Goal: Information Seeking & Learning: Learn about a topic

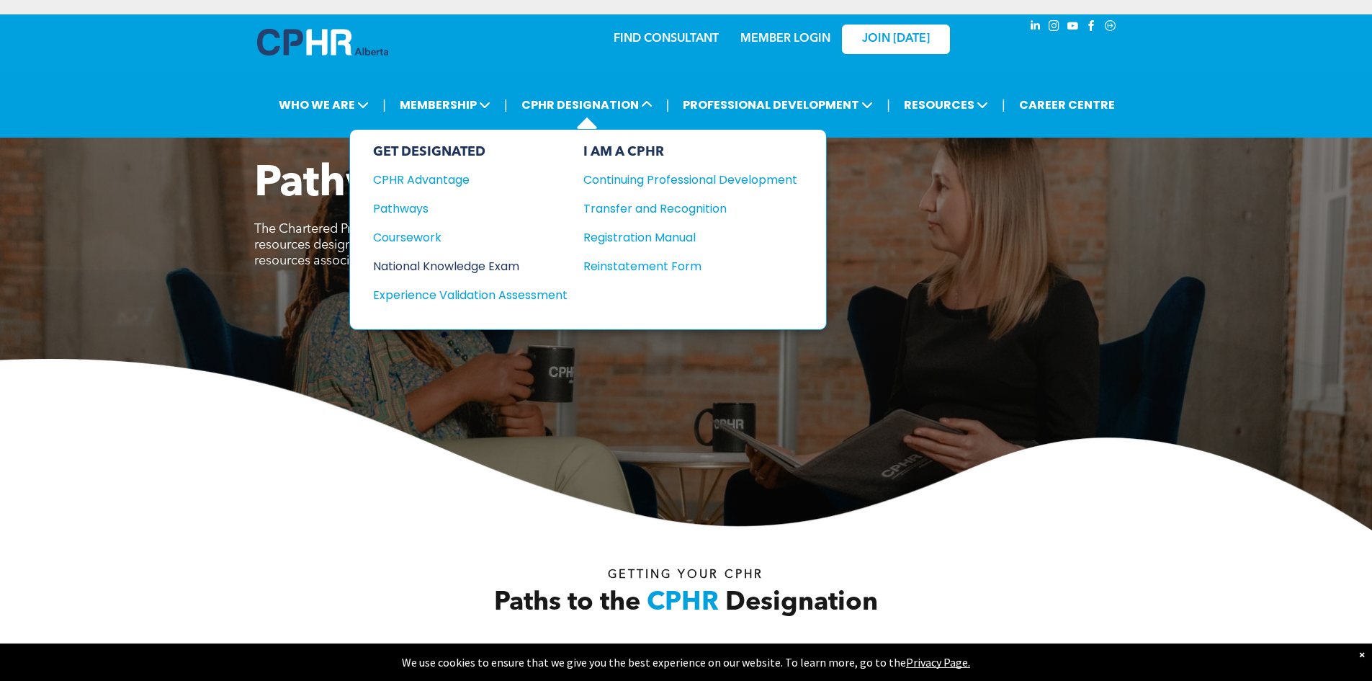
click at [457, 263] on div "National Knowledge Exam" at bounding box center [460, 266] width 175 height 18
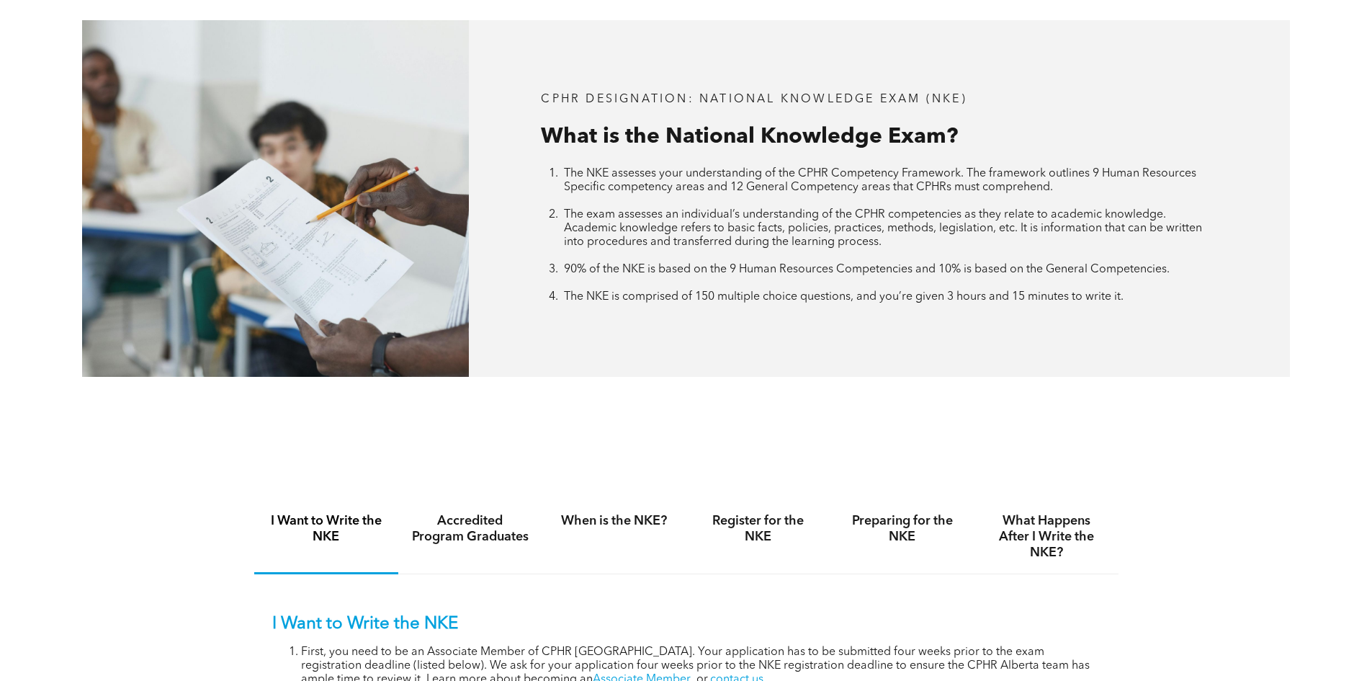
scroll to position [793, 0]
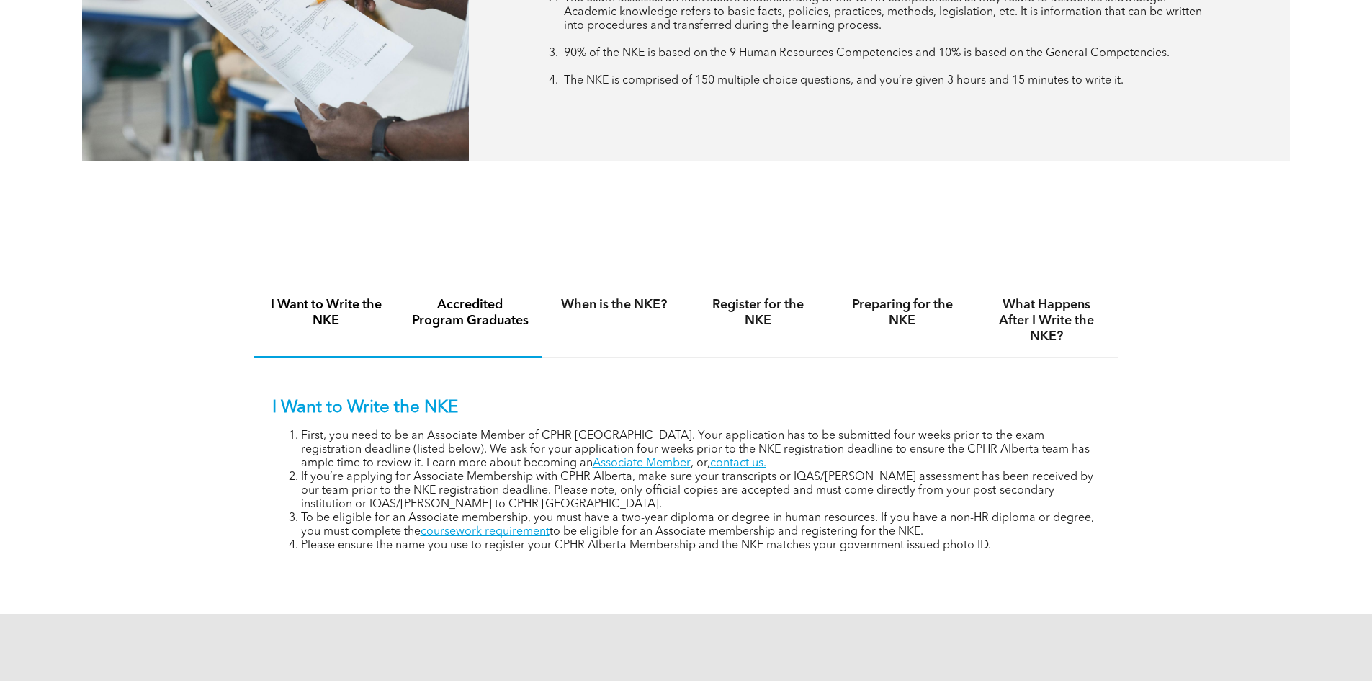
click at [478, 310] on h4 "Accredited Program Graduates" at bounding box center [470, 313] width 118 height 32
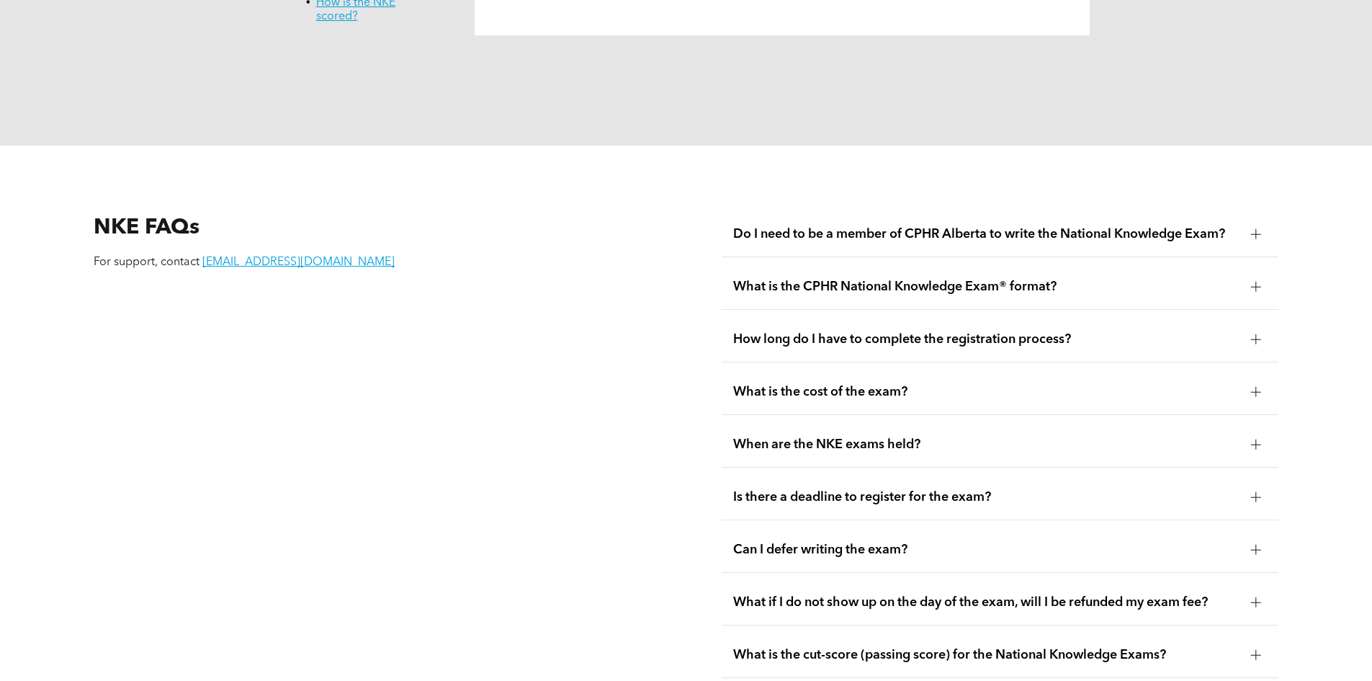
scroll to position [1666, 0]
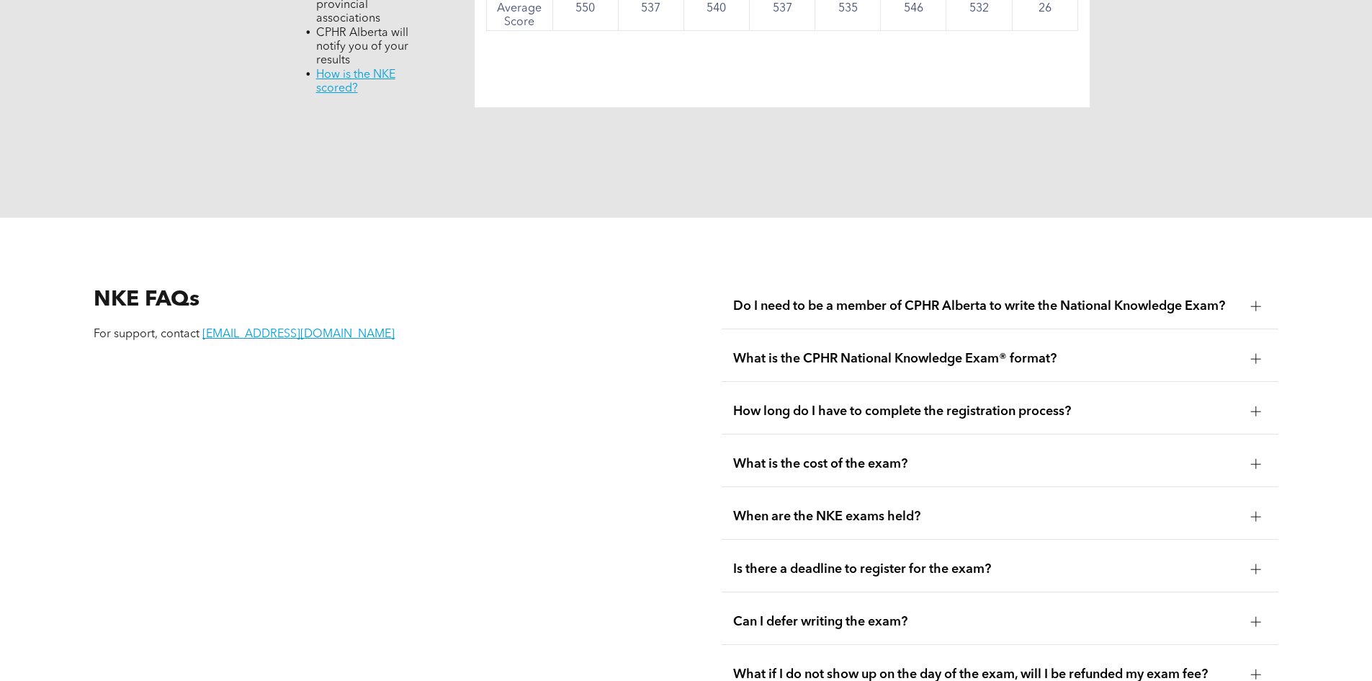
click at [1258, 301] on div at bounding box center [1256, 306] width 10 height 10
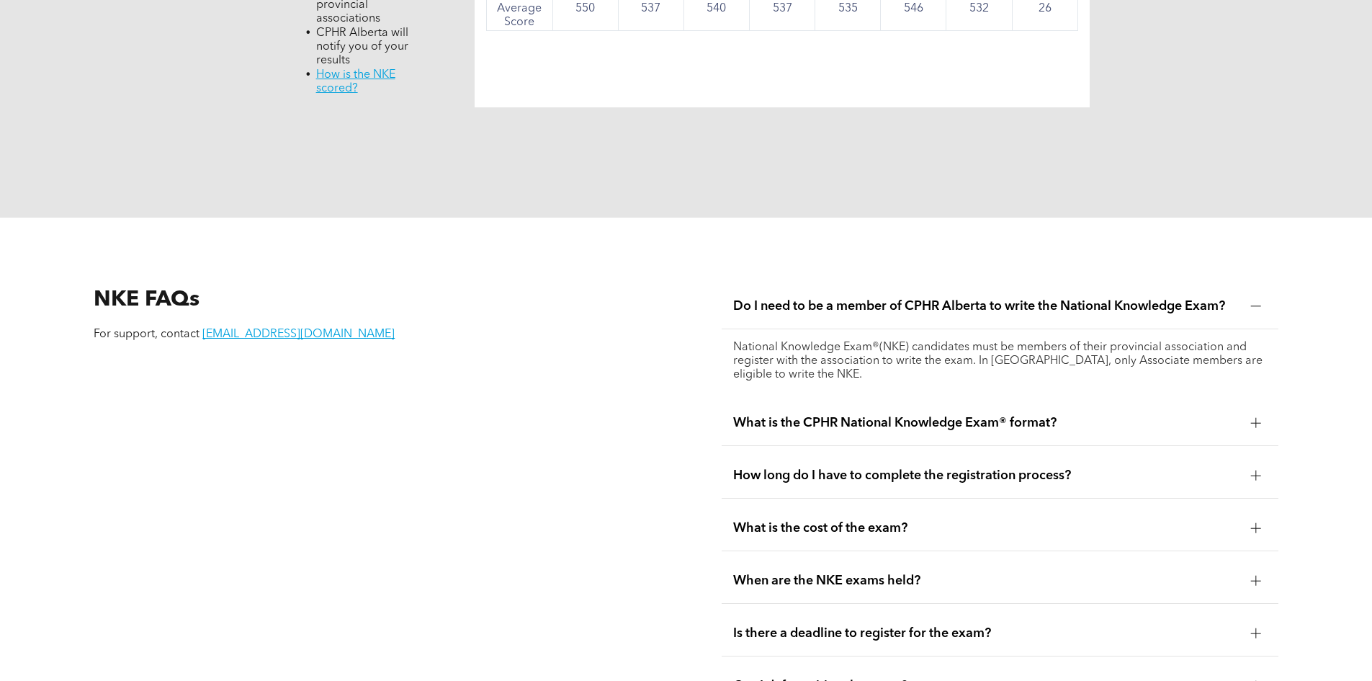
click at [1249, 295] on div at bounding box center [1257, 306] width 22 height 22
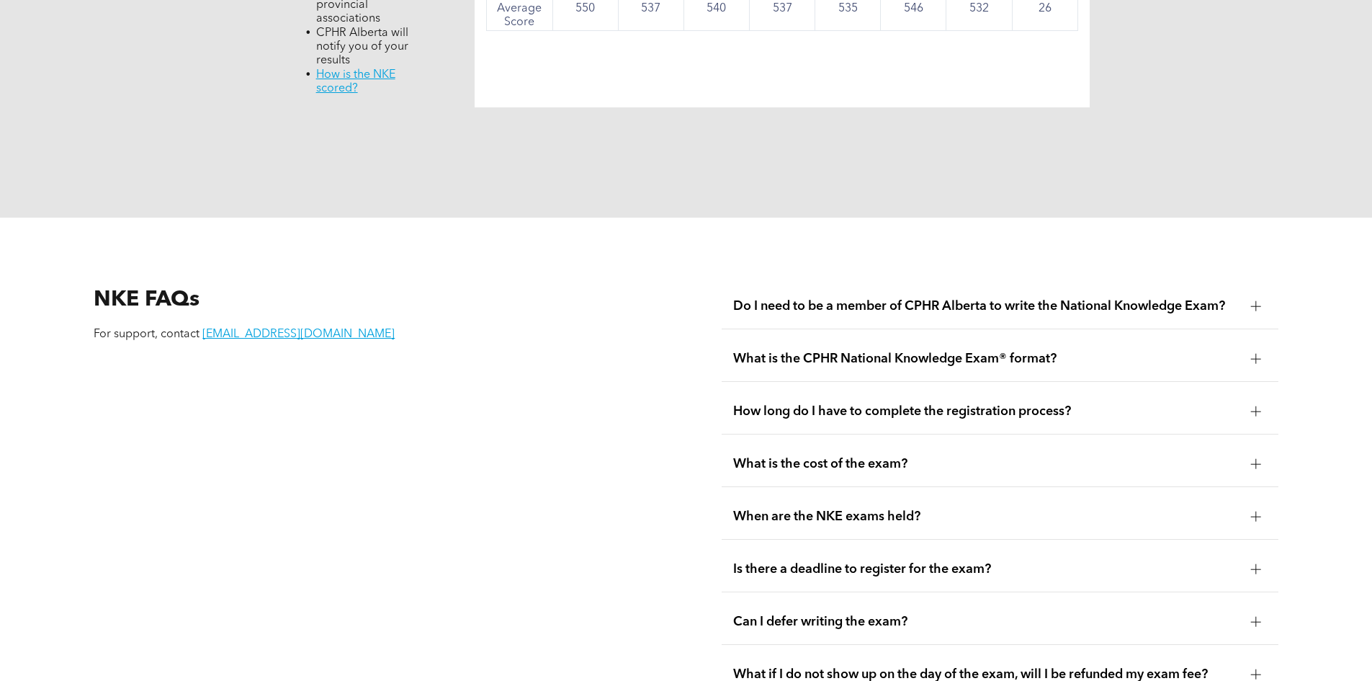
click at [1255, 354] on div at bounding box center [1256, 359] width 10 height 10
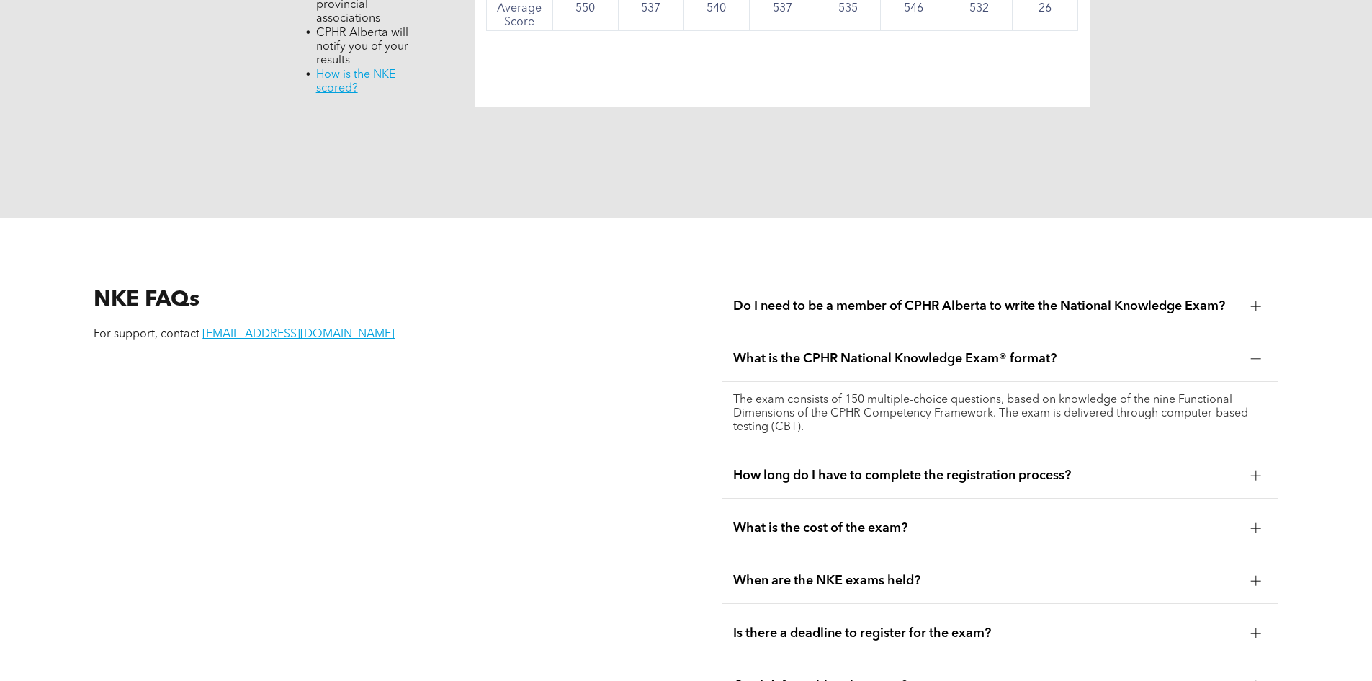
click at [1255, 354] on div at bounding box center [1256, 359] width 10 height 10
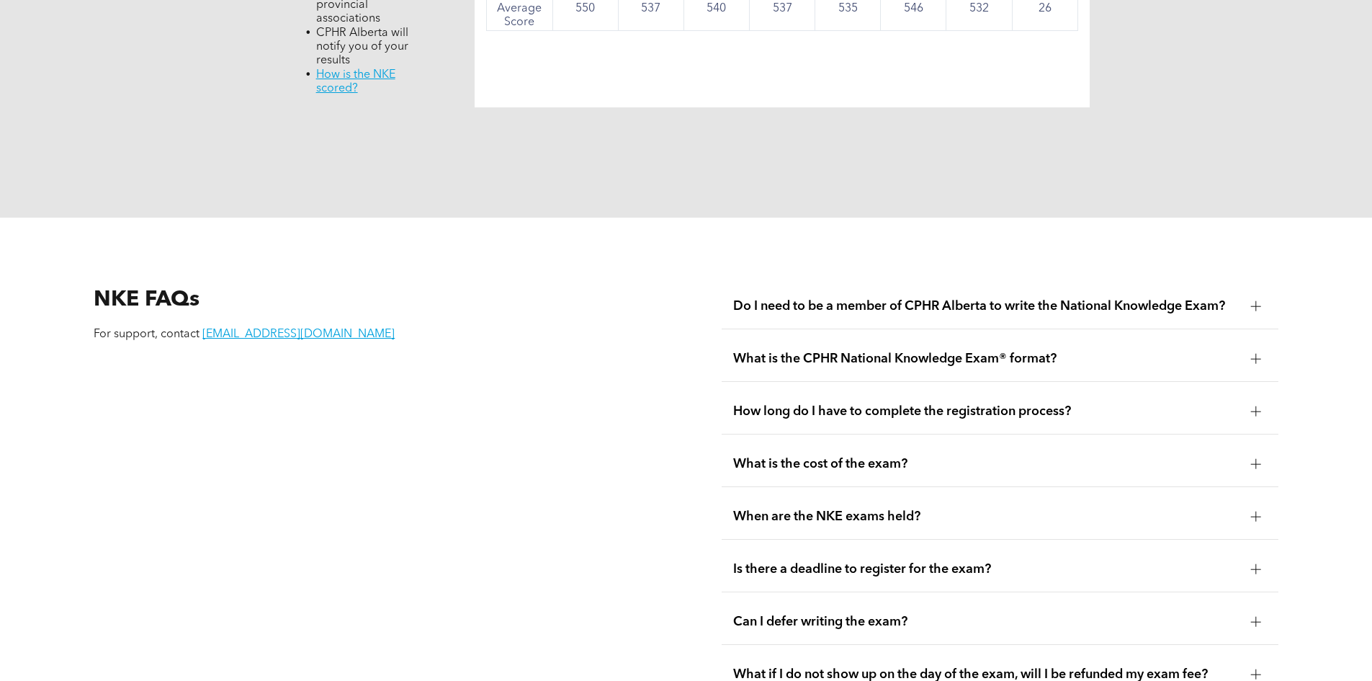
click at [1255, 406] on div at bounding box center [1256, 411] width 10 height 10
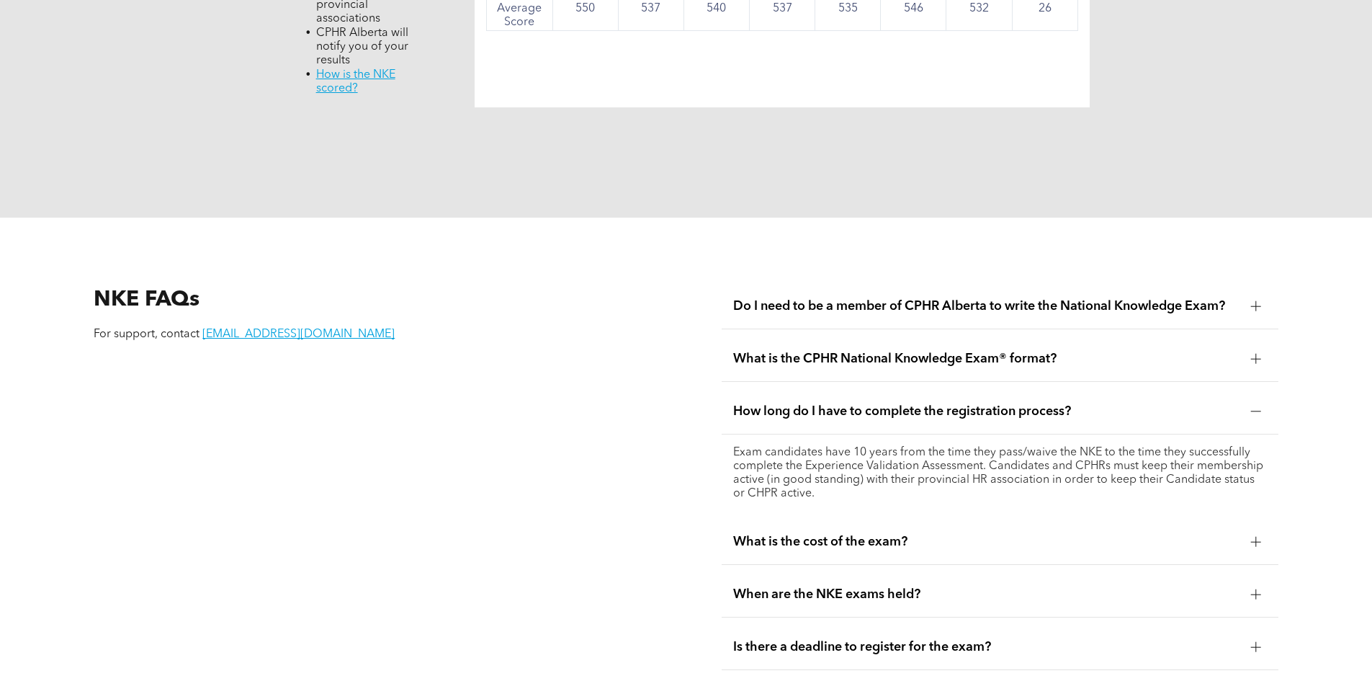
click at [1255, 406] on div at bounding box center [1256, 411] width 10 height 10
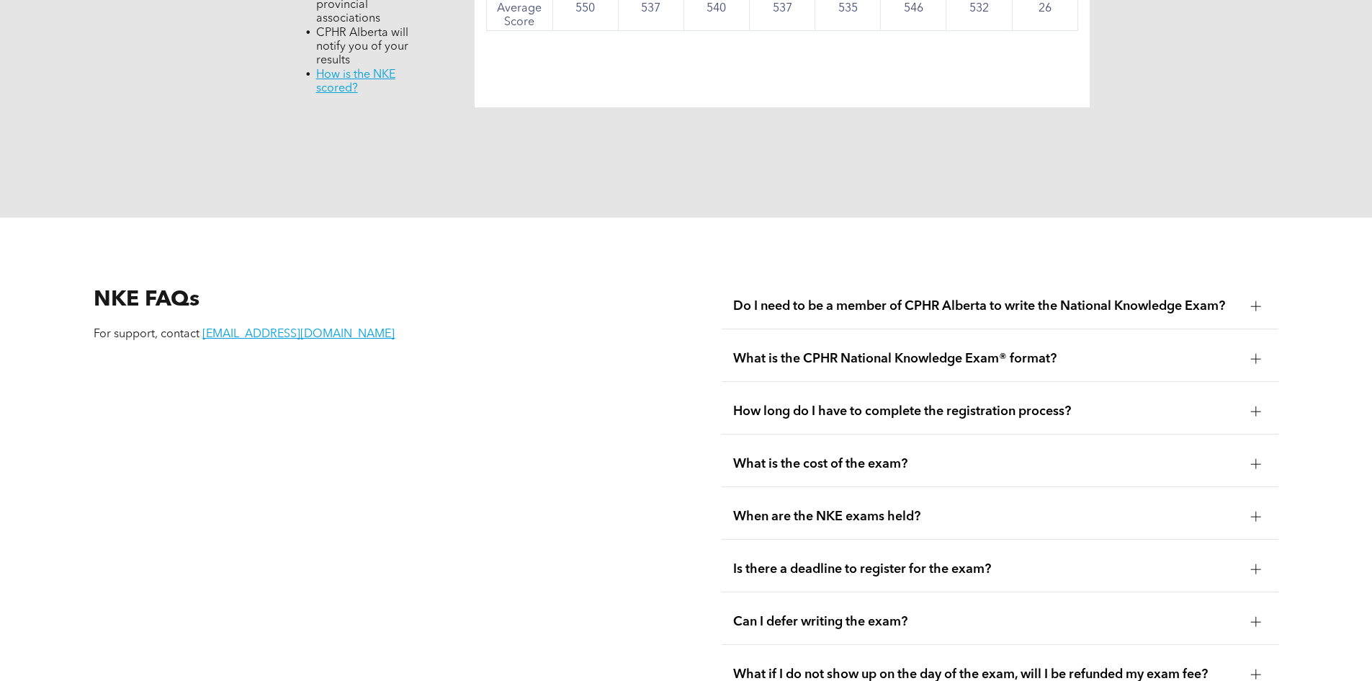
click at [1249, 453] on div at bounding box center [1257, 464] width 22 height 22
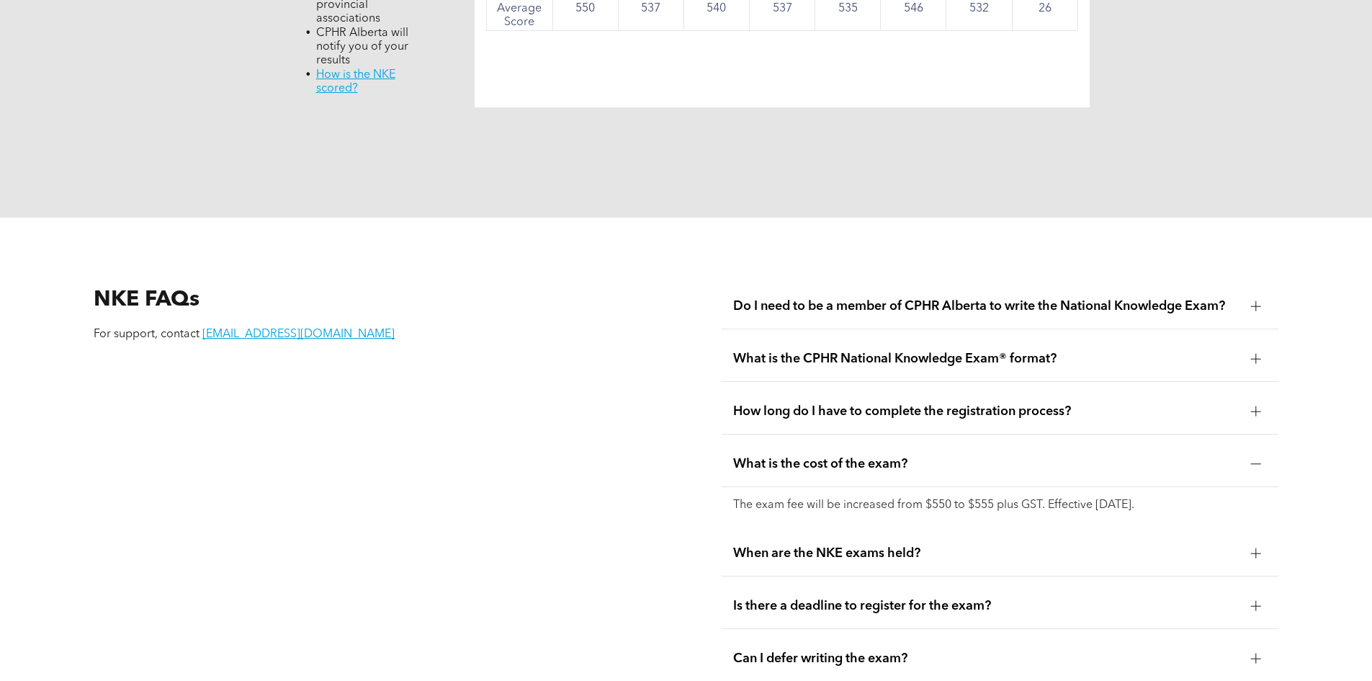
click at [1256, 459] on div at bounding box center [1256, 464] width 1 height 10
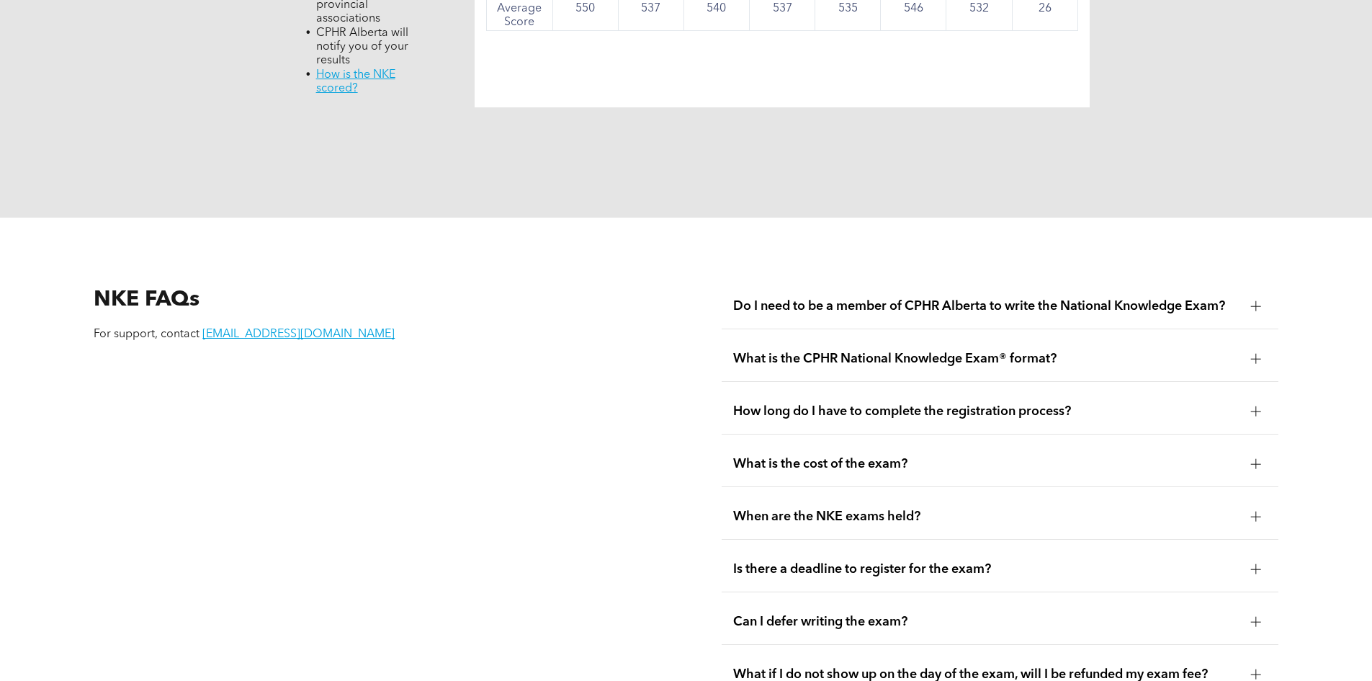
scroll to position [1738, 0]
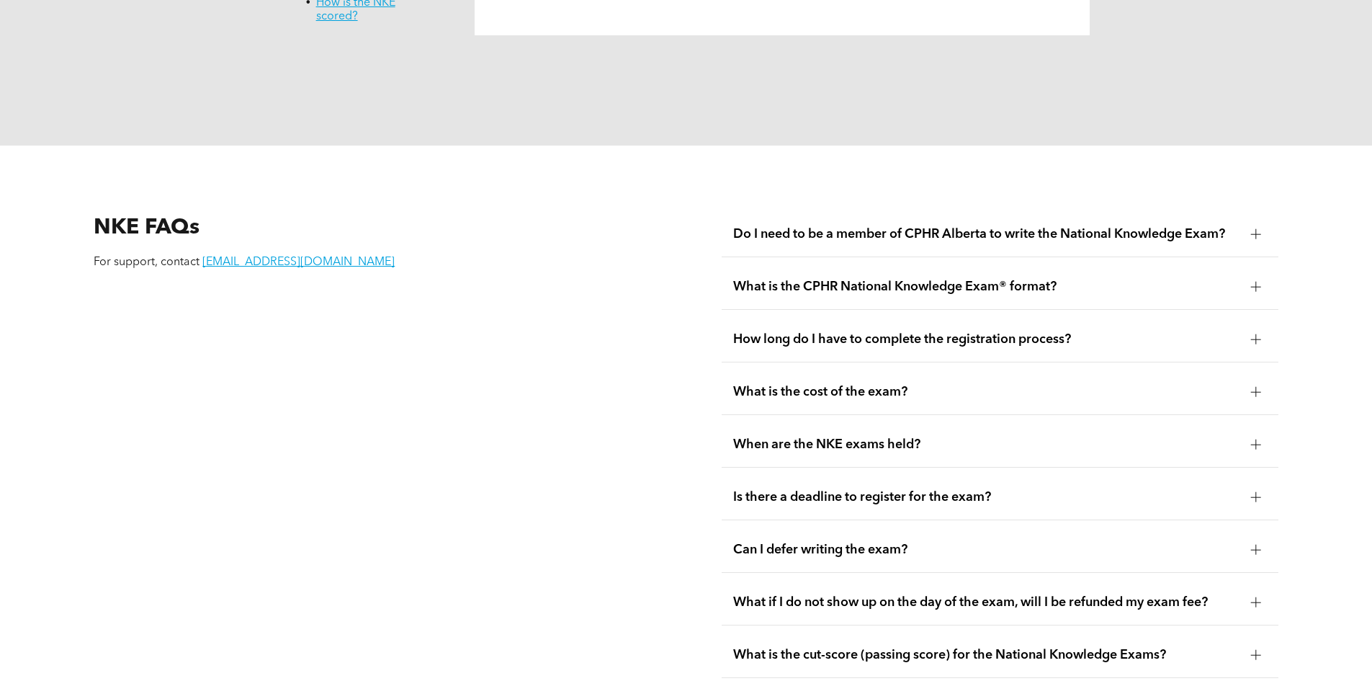
click at [1254, 439] on div at bounding box center [1256, 444] width 10 height 10
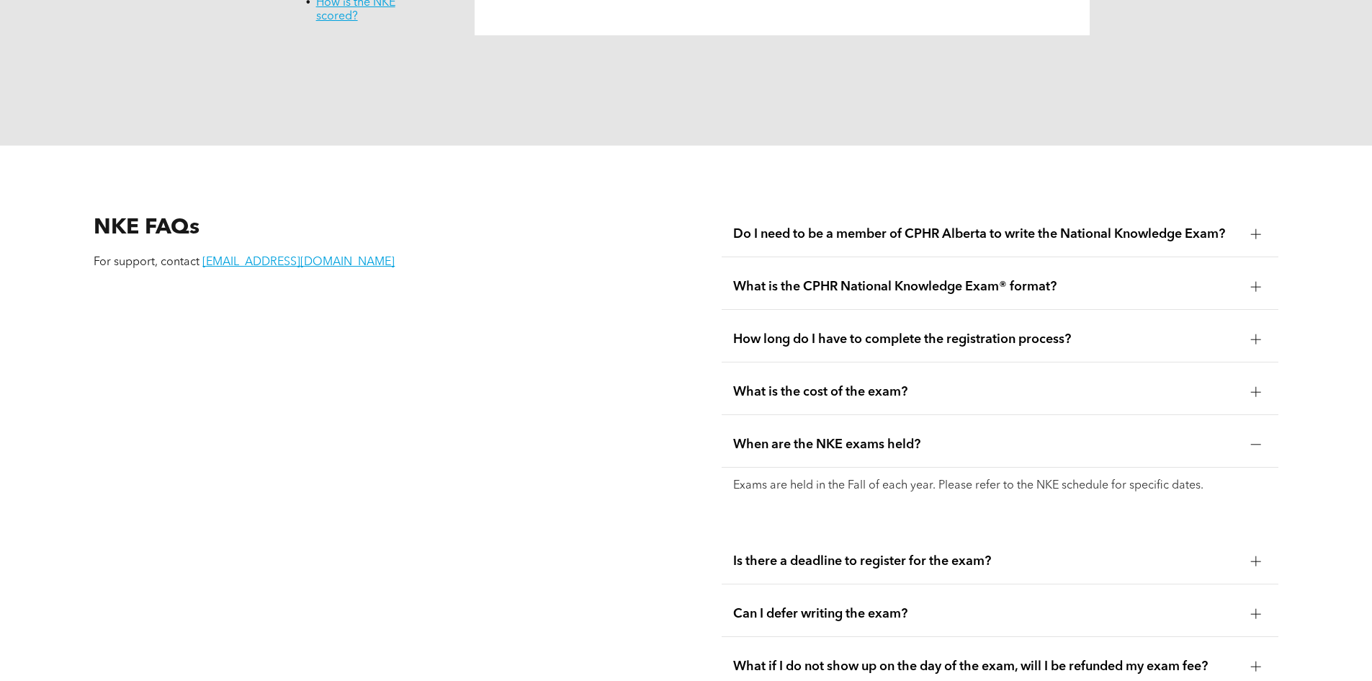
click at [1255, 439] on div at bounding box center [1256, 439] width 10 height 0
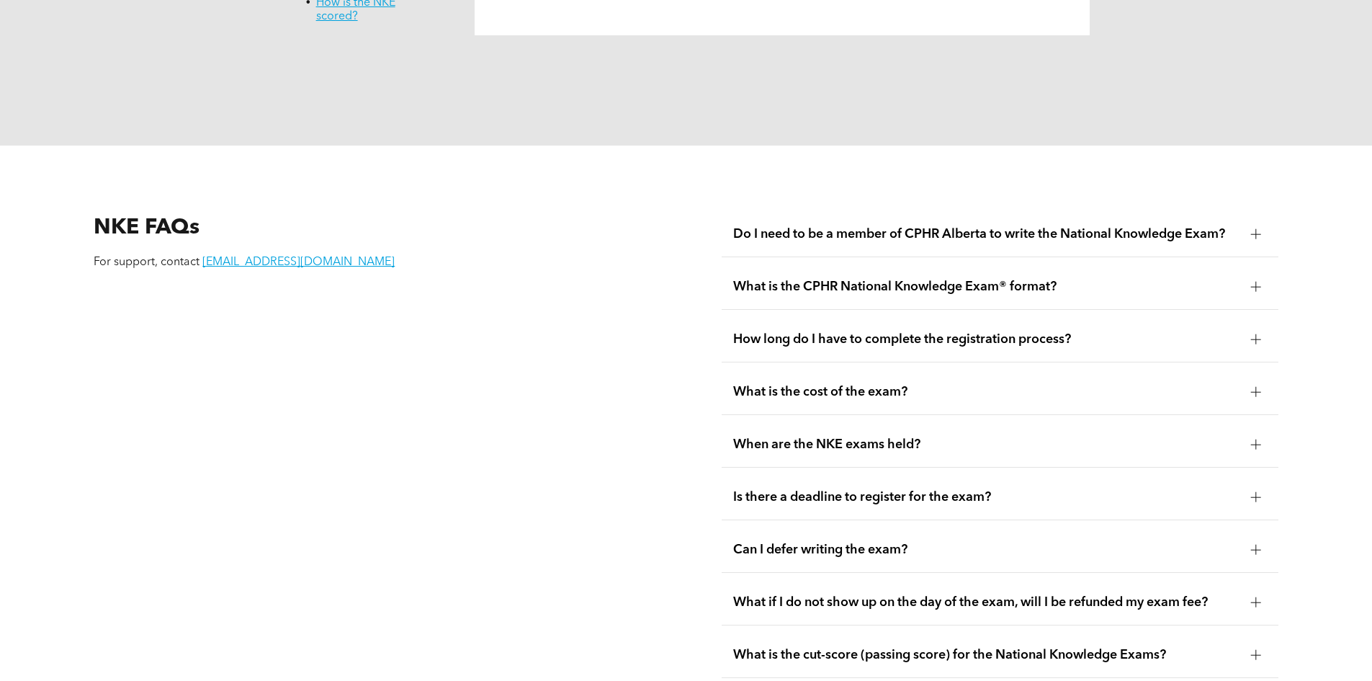
click at [1256, 492] on div at bounding box center [1256, 497] width 1 height 10
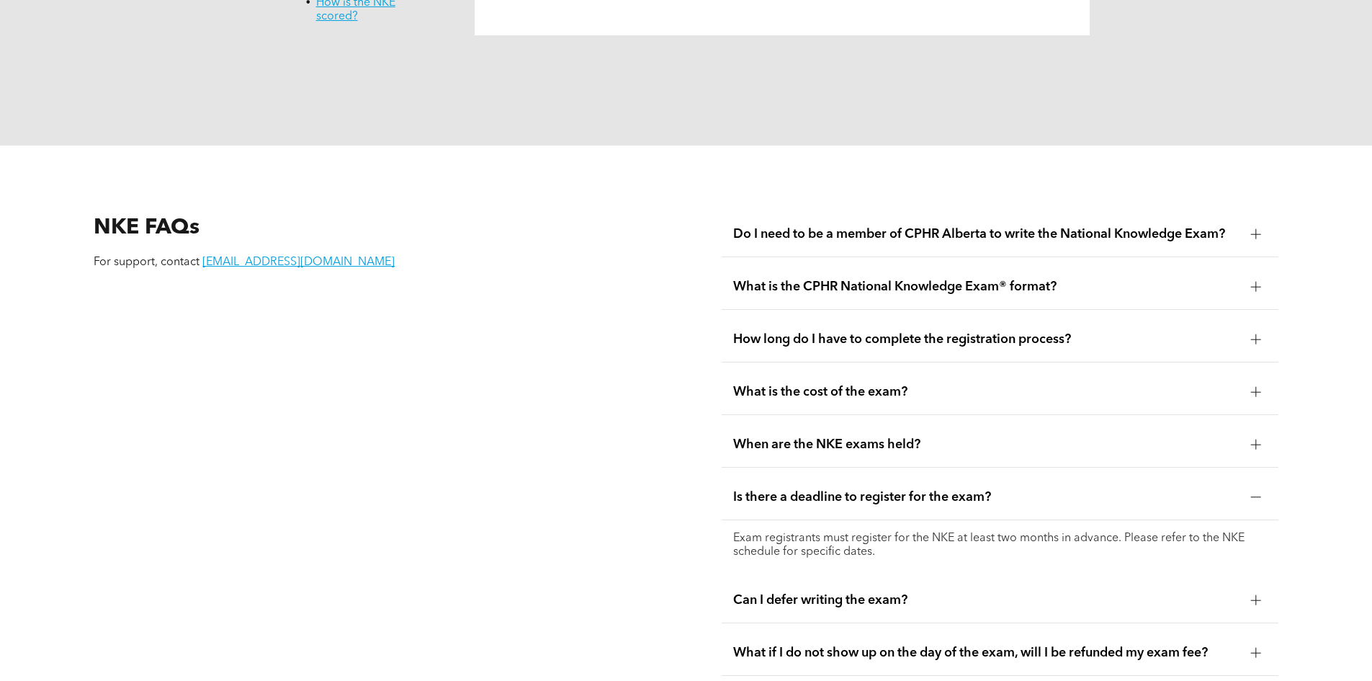
click at [1258, 492] on div at bounding box center [1256, 497] width 10 height 10
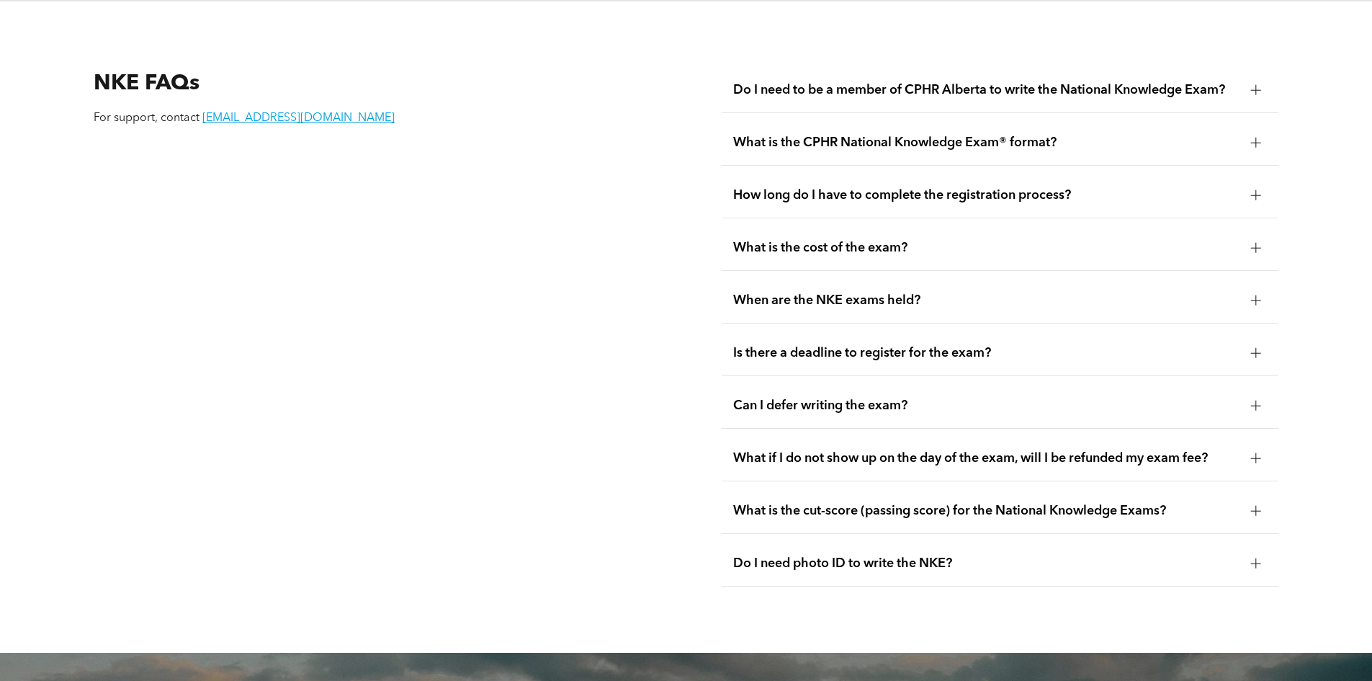
scroll to position [1954, 0]
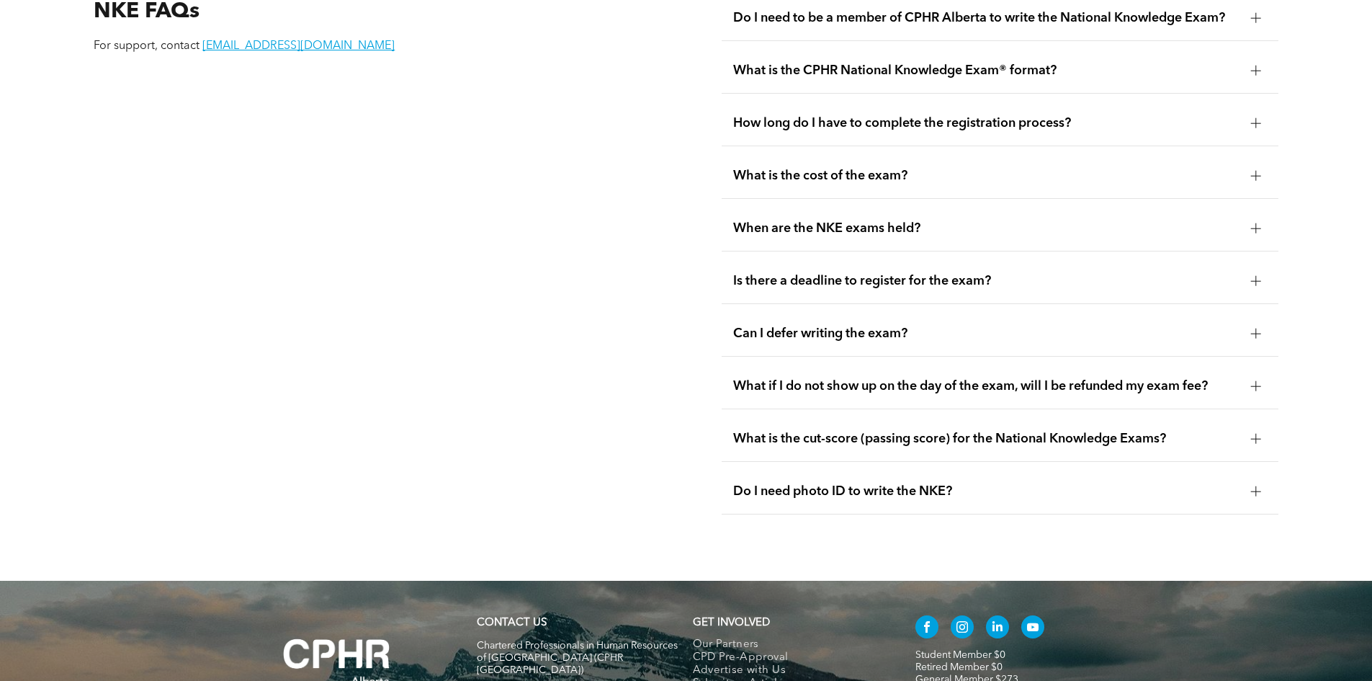
click at [1256, 434] on div at bounding box center [1256, 439] width 1 height 10
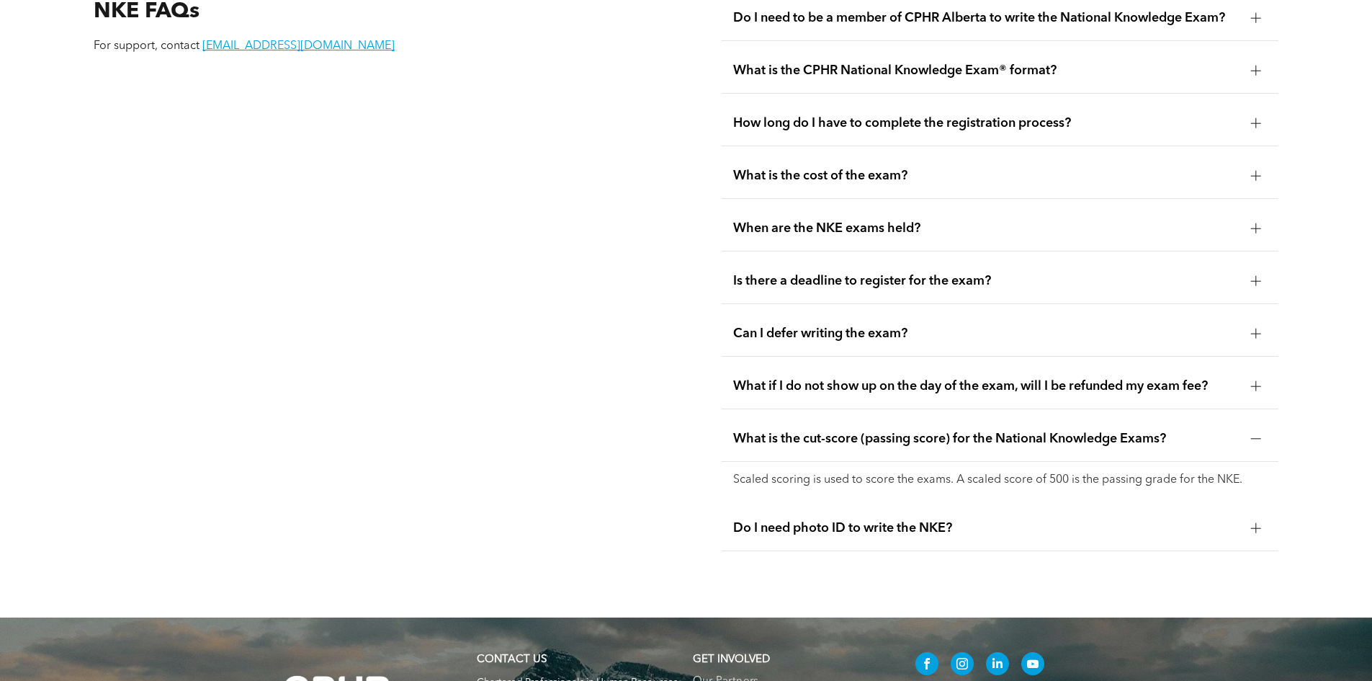
click at [1257, 434] on div at bounding box center [1256, 439] width 10 height 10
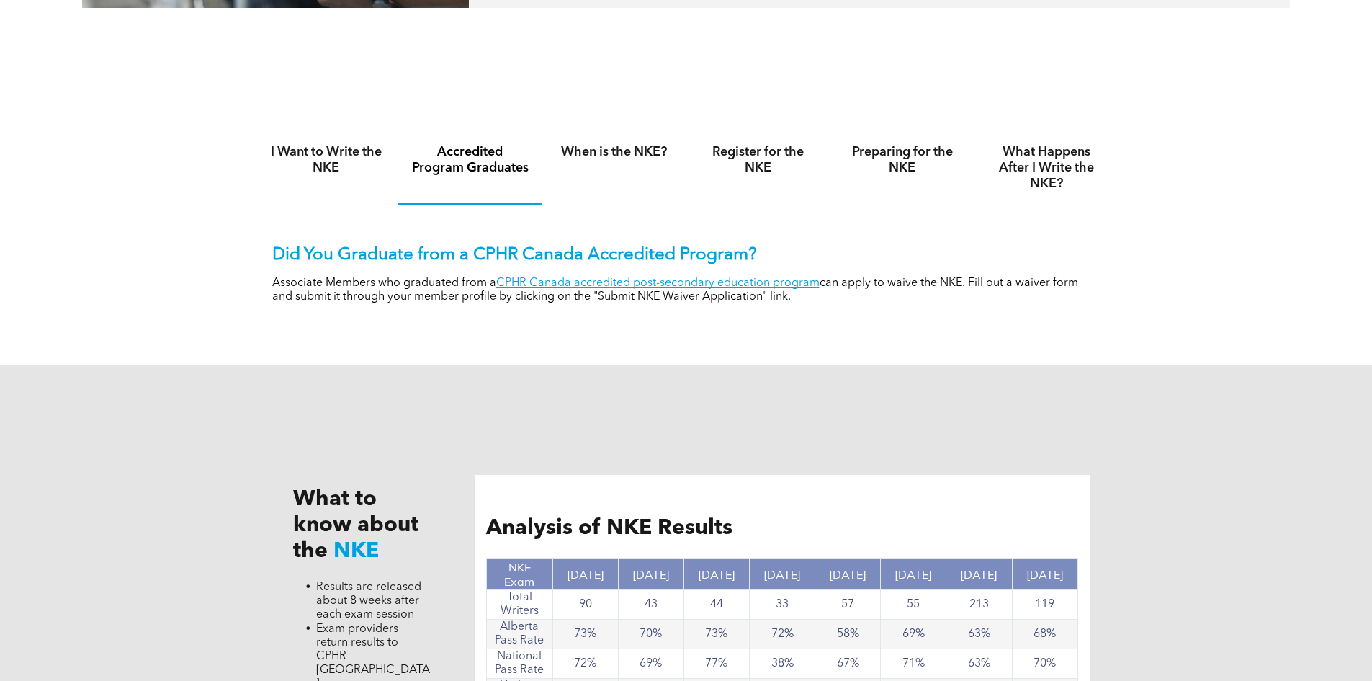
scroll to position [873, 0]
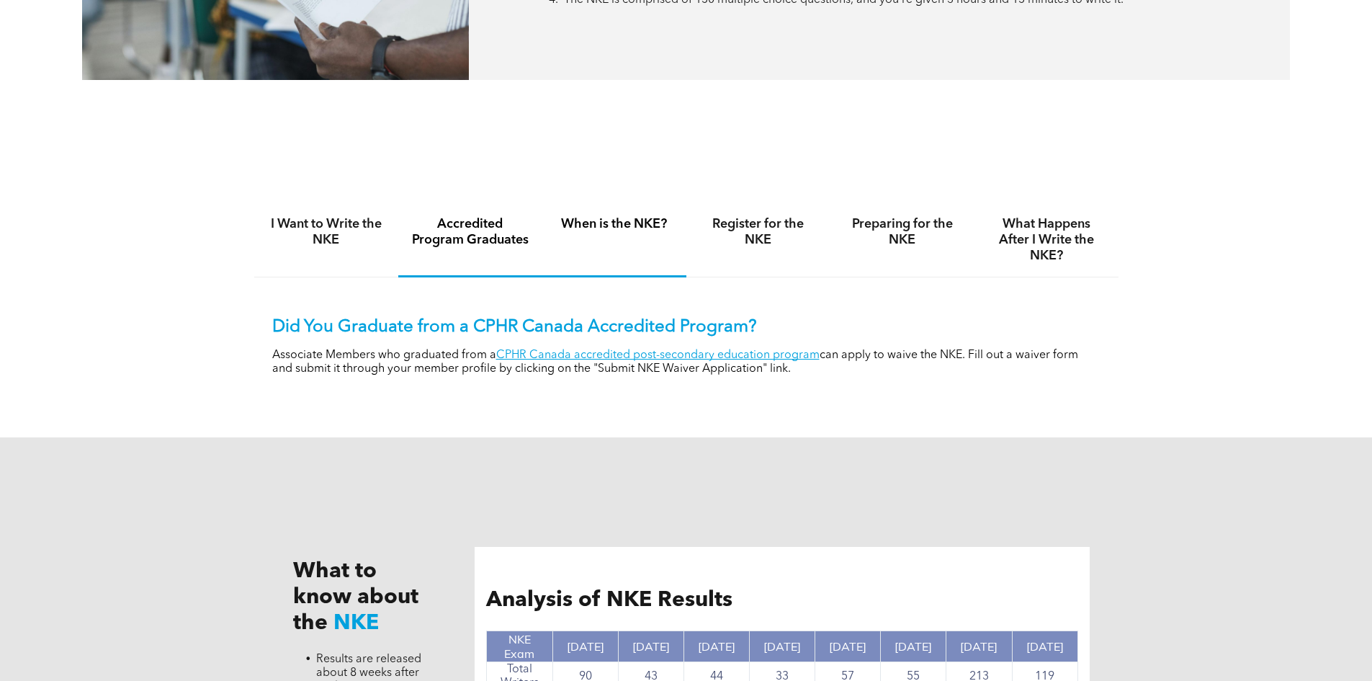
click at [604, 220] on h4 "When is the NKE?" at bounding box center [614, 224] width 118 height 16
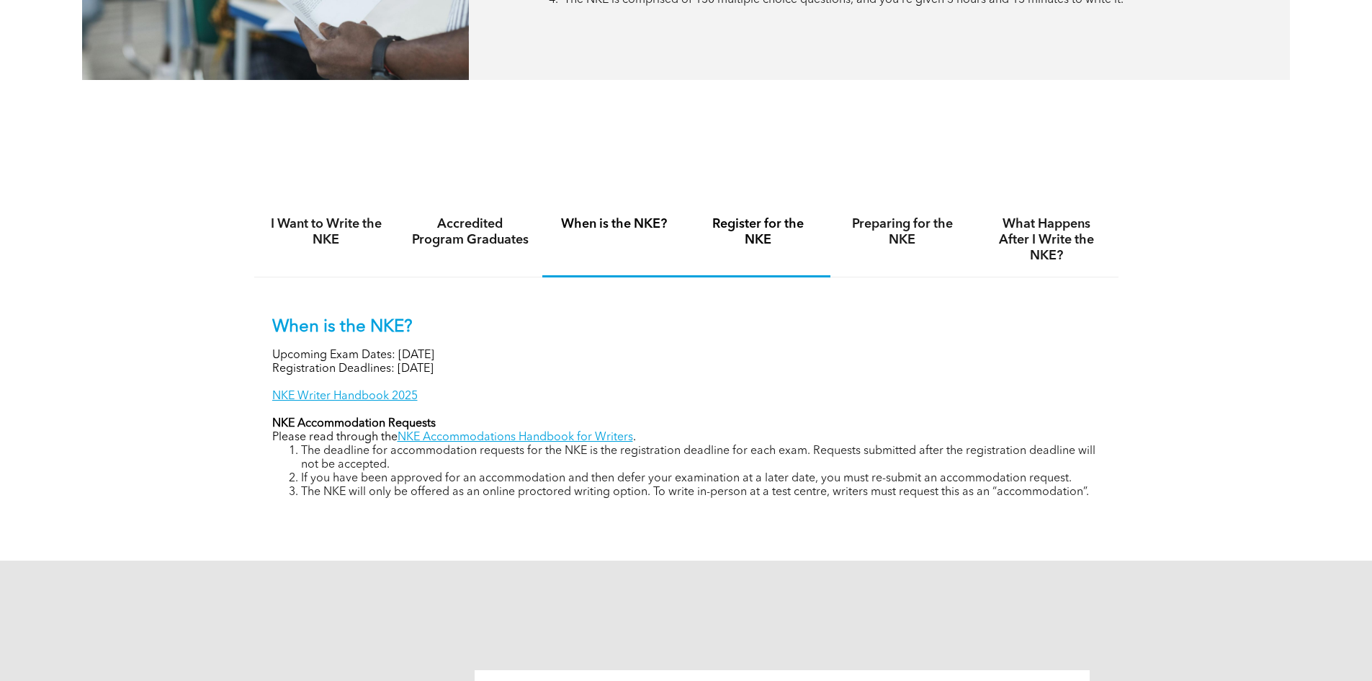
click at [749, 231] on h4 "Register for the NKE" at bounding box center [759, 232] width 118 height 32
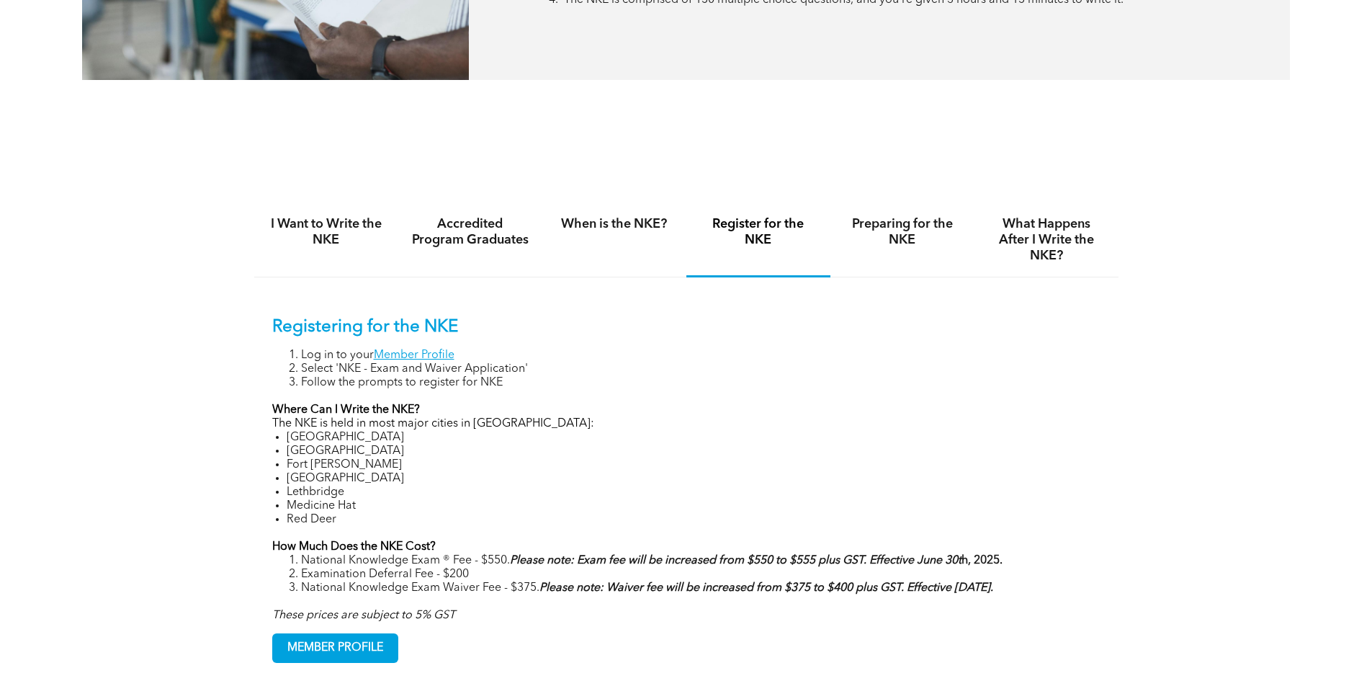
click at [749, 229] on h4 "Register for the NKE" at bounding box center [759, 232] width 118 height 32
click at [674, 403] on p "Where Can I Write the NKE?" at bounding box center [686, 410] width 829 height 14
click at [896, 232] on h4 "Preparing for the NKE" at bounding box center [903, 232] width 118 height 32
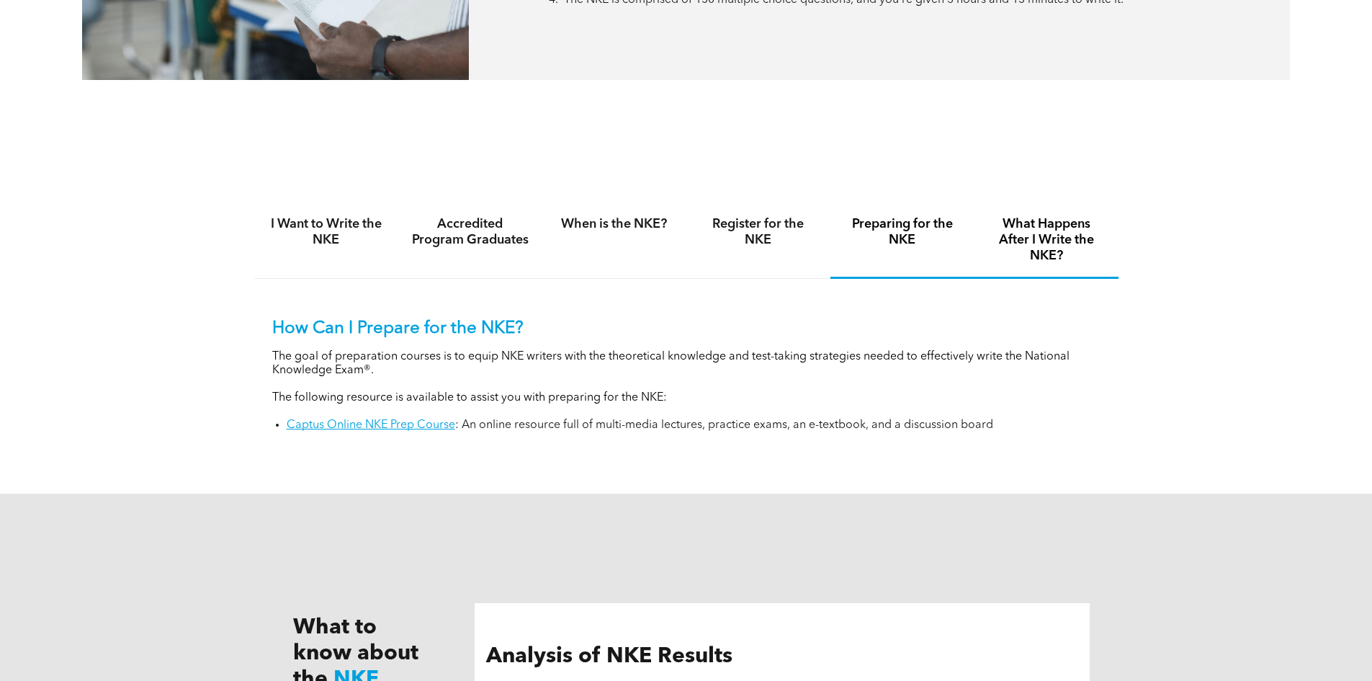
click at [1035, 244] on h4 "What Happens After I Write the NKE?" at bounding box center [1047, 240] width 118 height 48
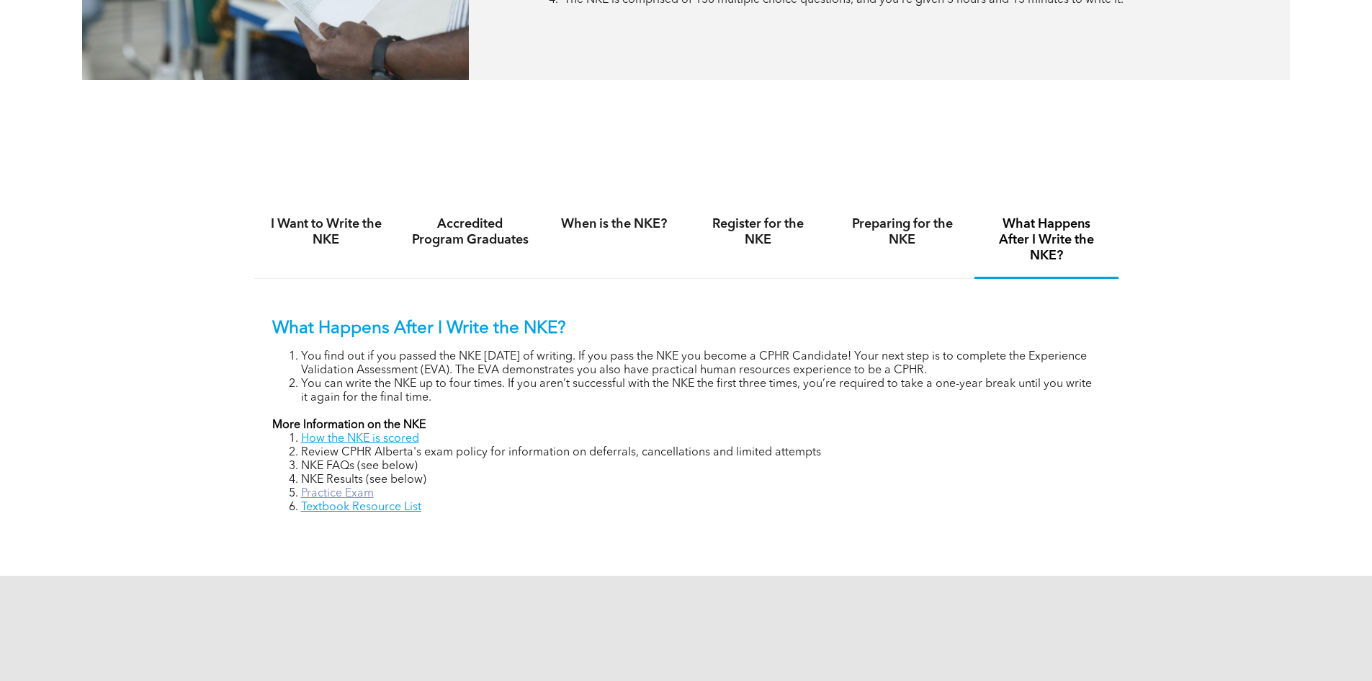
click at [354, 489] on link "Practice Exam" at bounding box center [337, 494] width 73 height 12
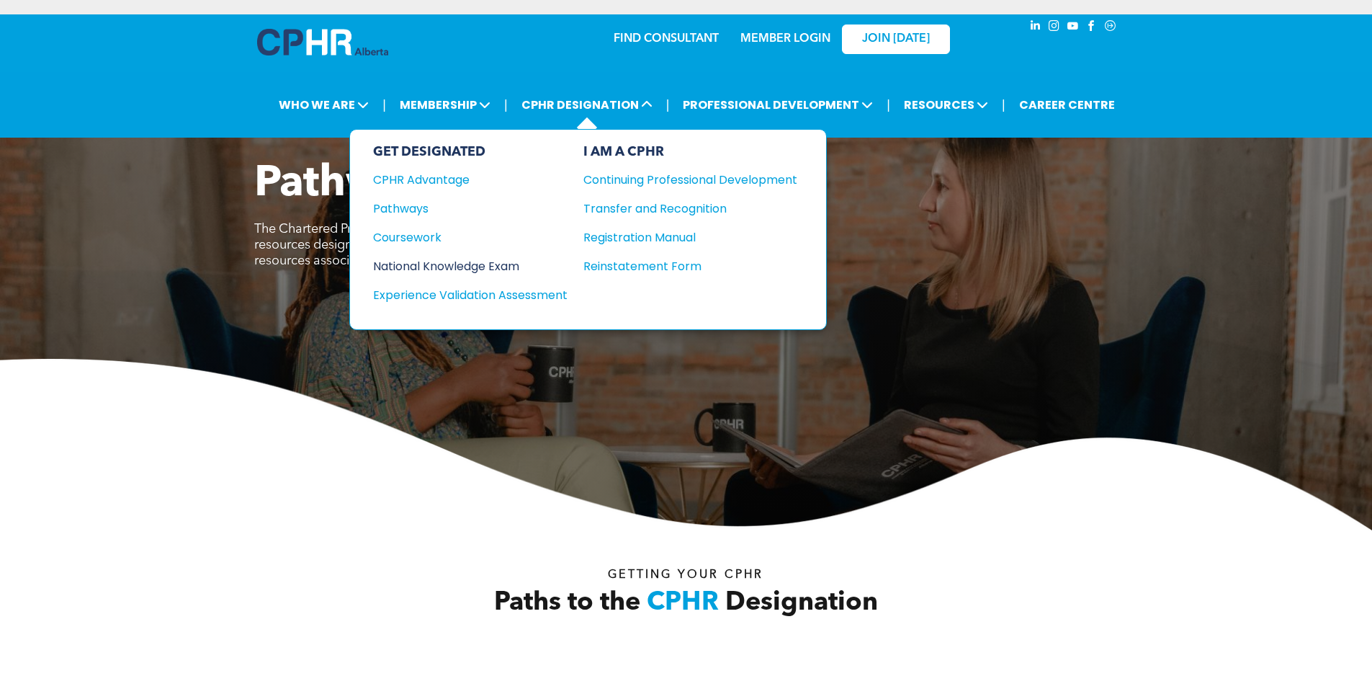
click at [424, 264] on div "National Knowledge Exam" at bounding box center [460, 266] width 175 height 18
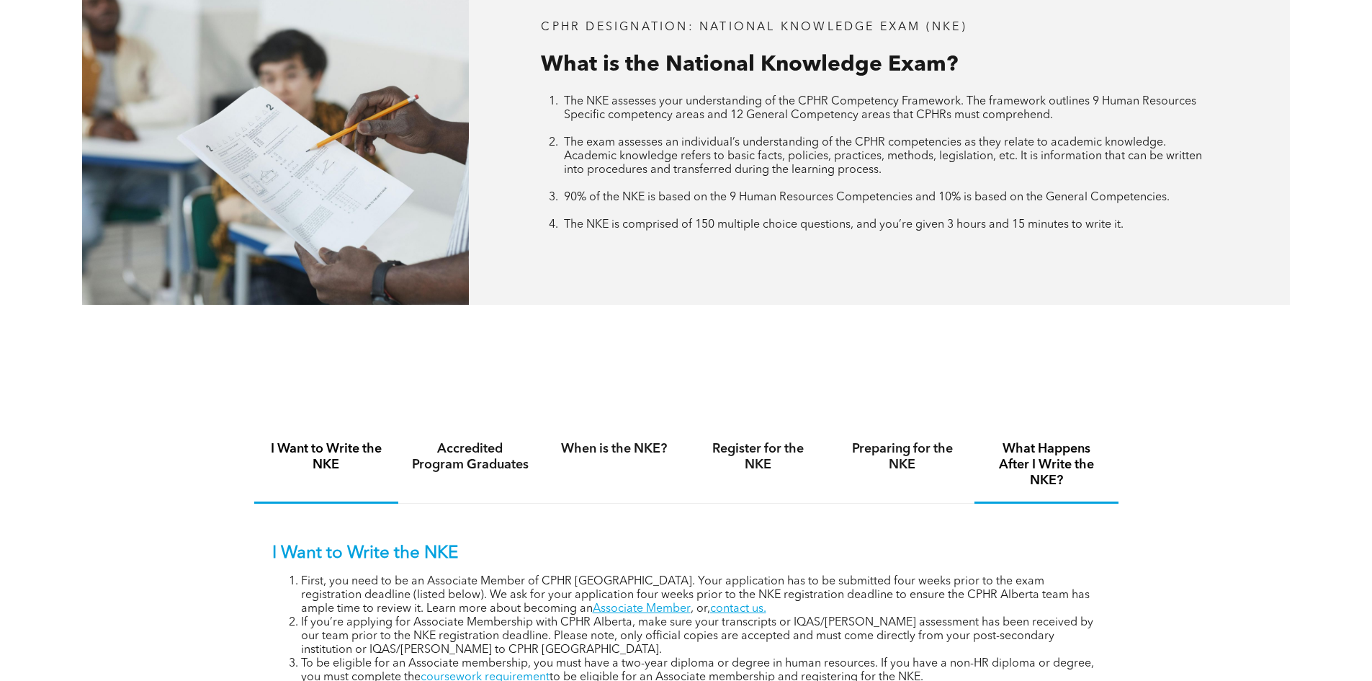
scroll to position [793, 0]
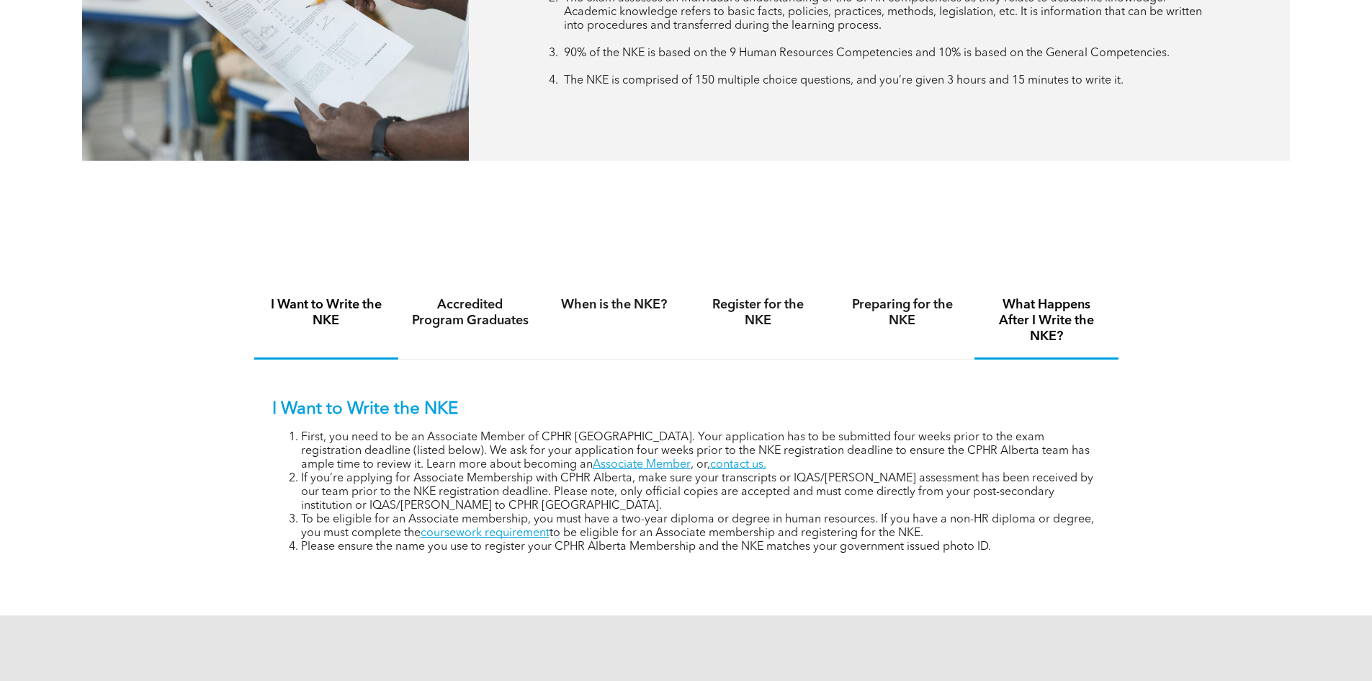
click at [1044, 312] on h4 "What Happens After I Write the NKE?" at bounding box center [1047, 321] width 118 height 48
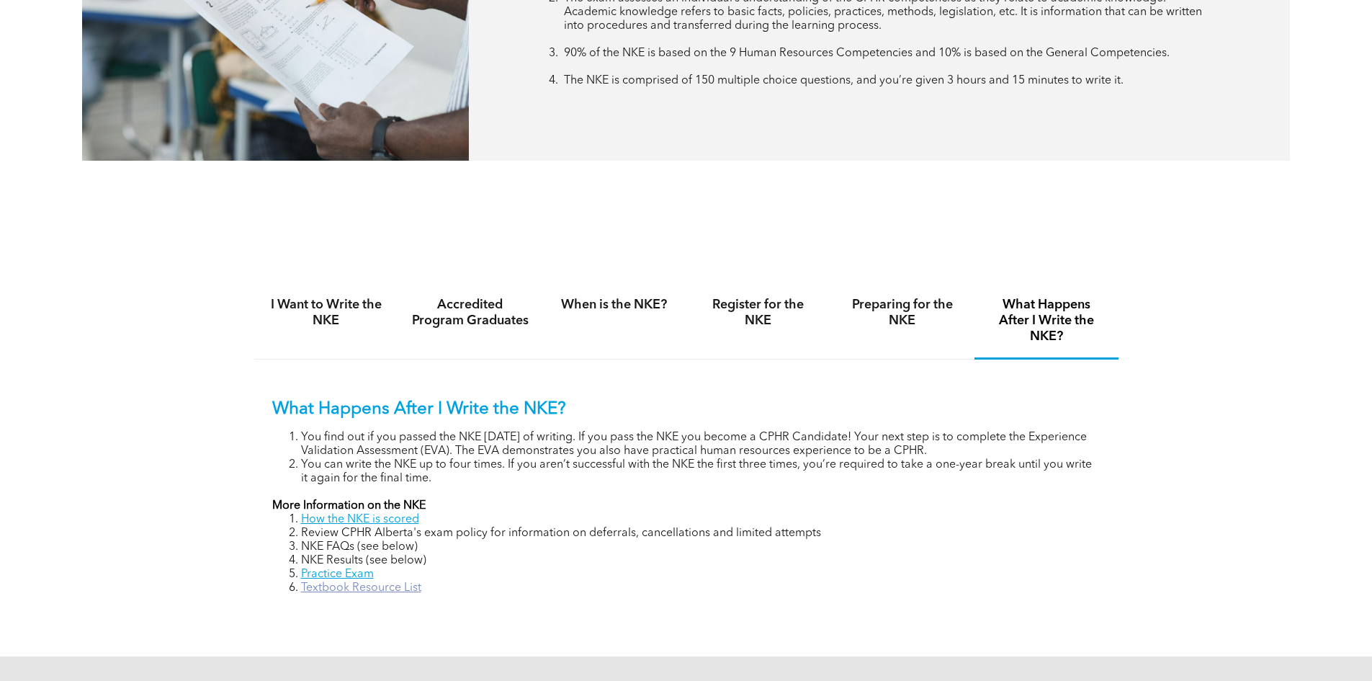
click at [371, 587] on link "Textbook Resource List" at bounding box center [361, 588] width 120 height 12
click at [898, 308] on h4 "Preparing for the NKE" at bounding box center [903, 313] width 118 height 32
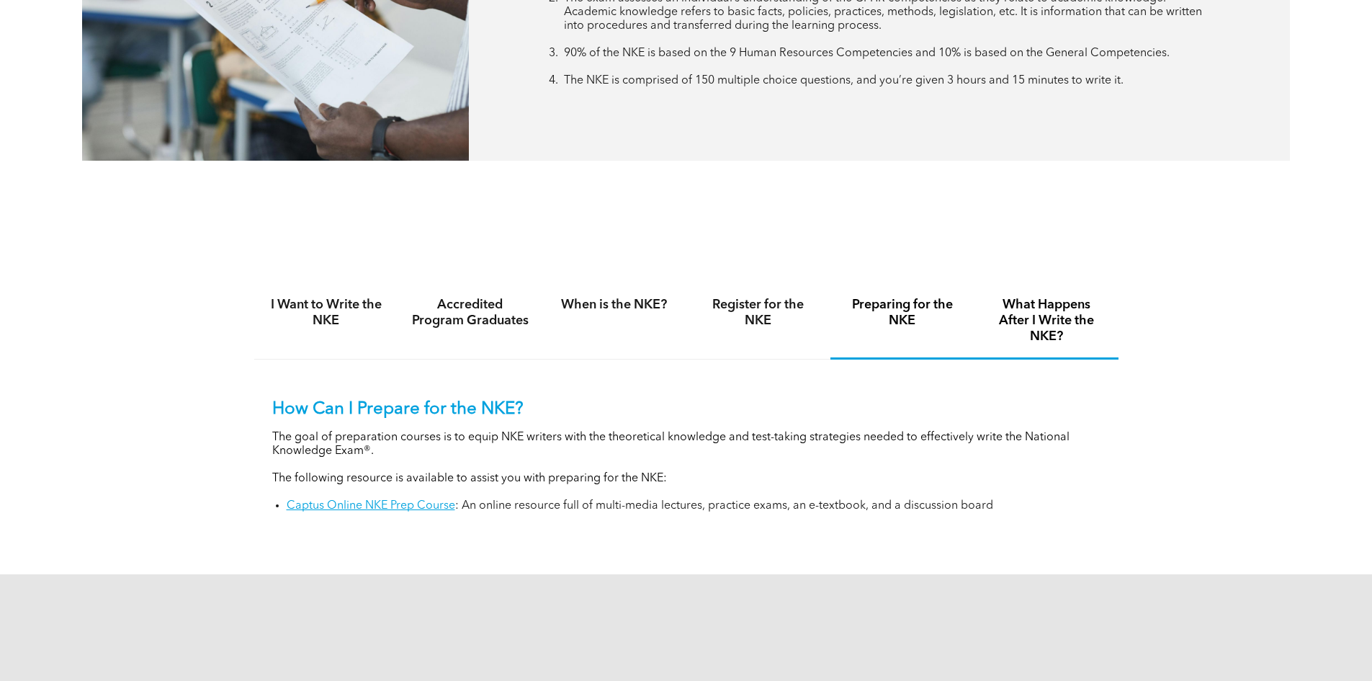
click at [1030, 316] on h4 "What Happens After I Write the NKE?" at bounding box center [1047, 321] width 118 height 48
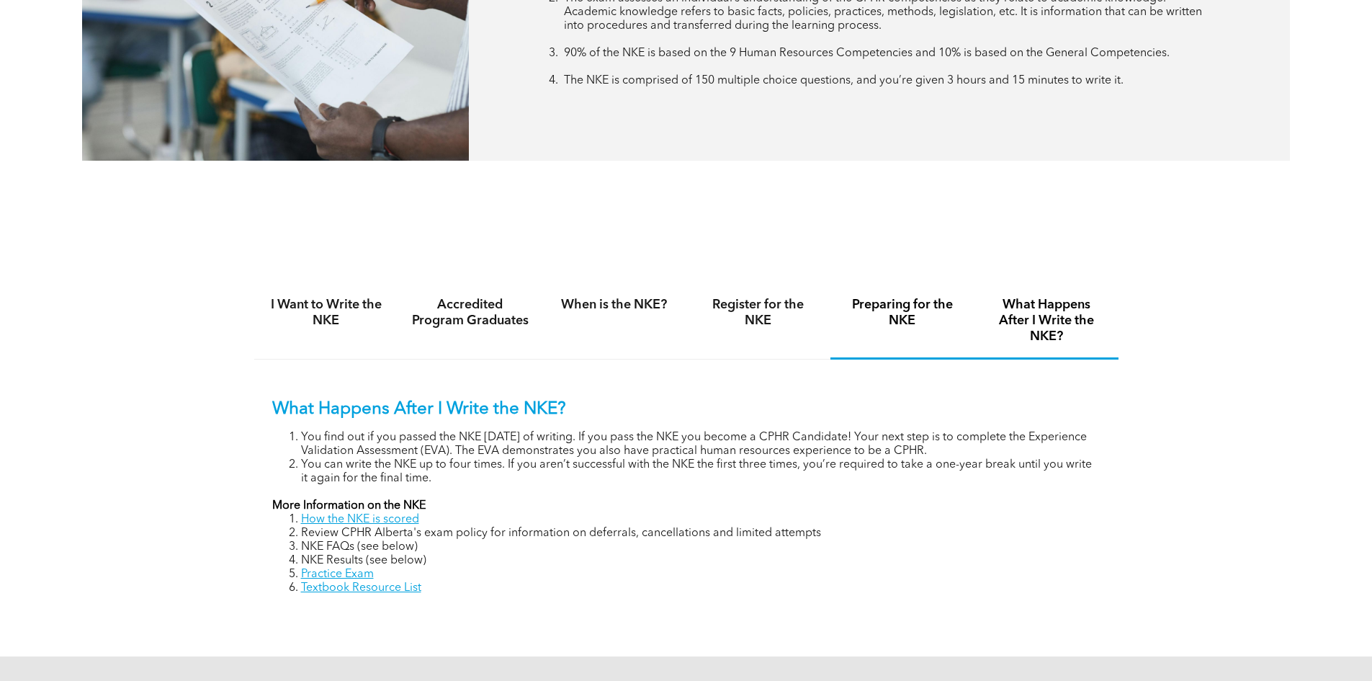
click at [908, 305] on h4 "Preparing for the NKE" at bounding box center [903, 313] width 118 height 32
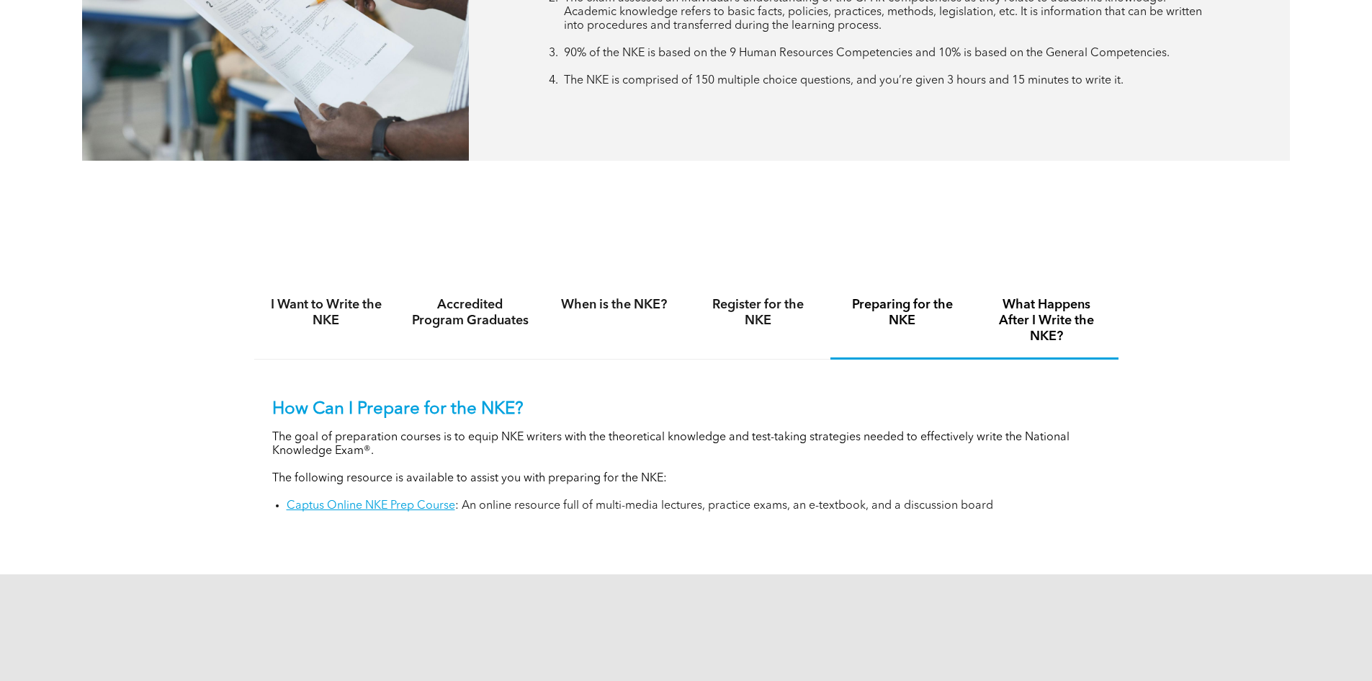
click at [1056, 308] on h4 "What Happens After I Write the NKE?" at bounding box center [1047, 321] width 118 height 48
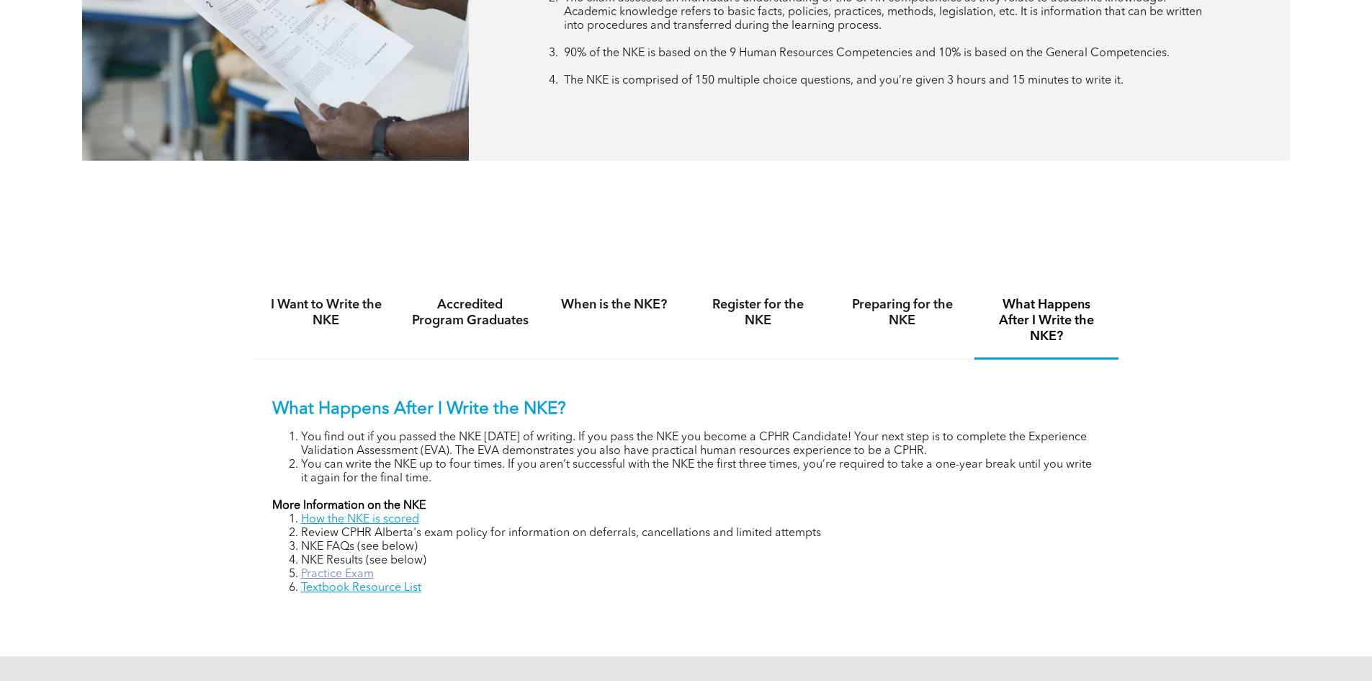
click at [347, 571] on link "Practice Exam" at bounding box center [337, 574] width 73 height 12
click at [612, 305] on h4 "When is the NKE?" at bounding box center [614, 305] width 118 height 16
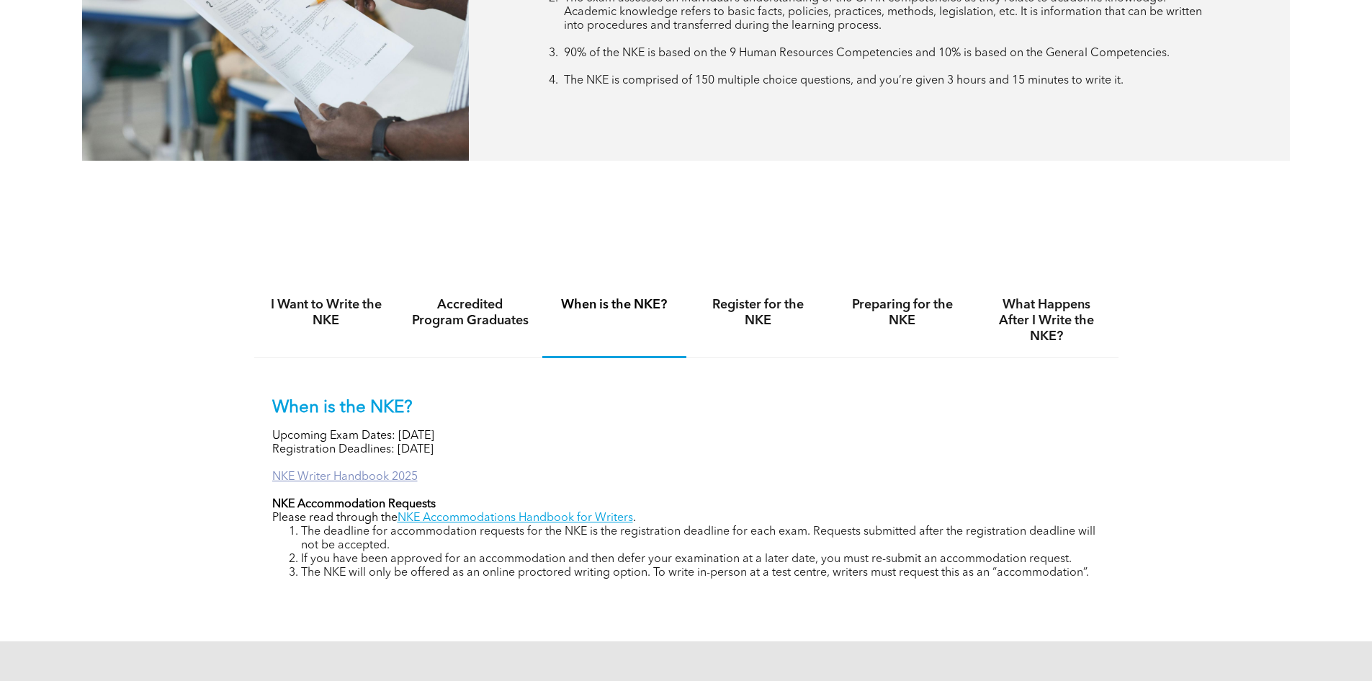
click at [388, 472] on link "NKE Writer Handbook 2025" at bounding box center [345, 477] width 146 height 12
